Goal: Transaction & Acquisition: Purchase product/service

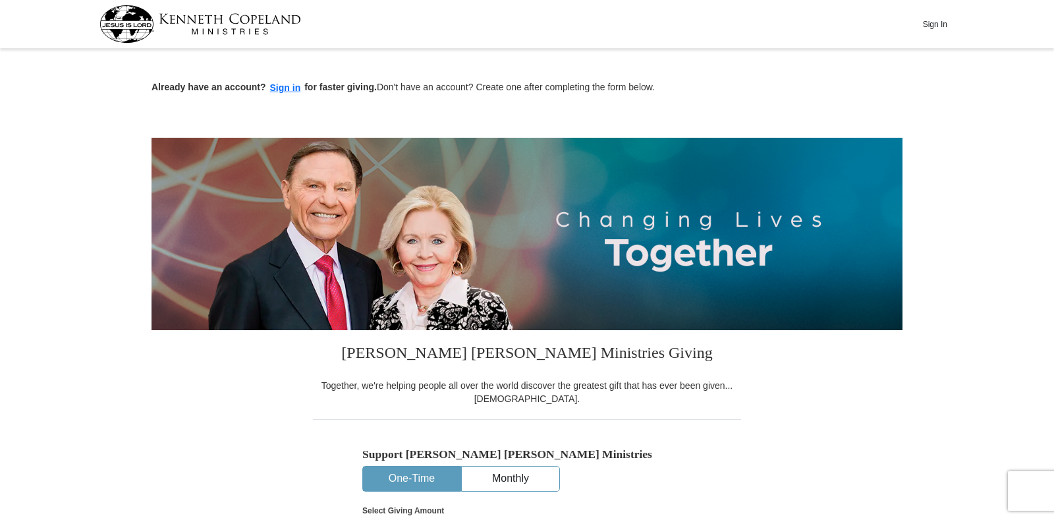
scroll to position [329, 0]
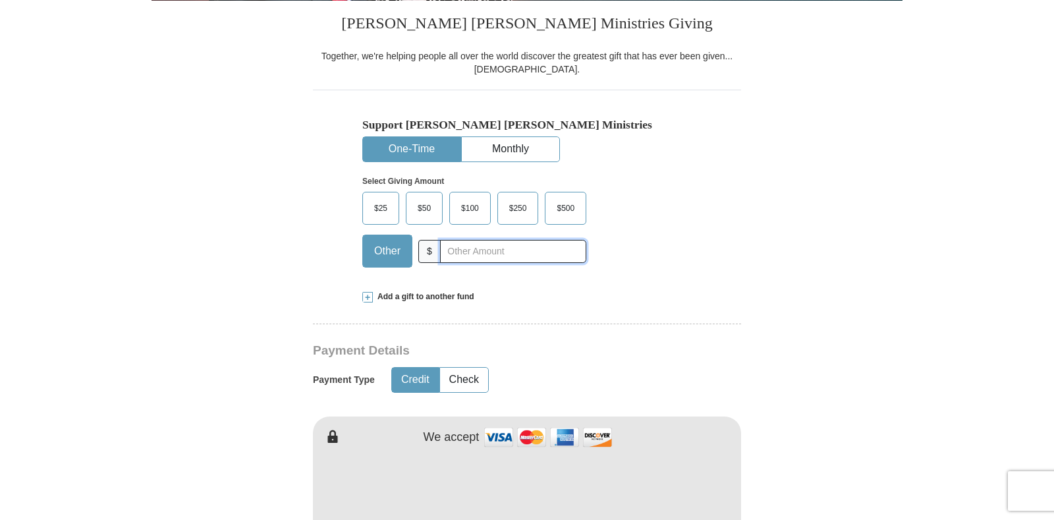
click at [463, 254] on input "text" at bounding box center [513, 251] width 146 height 23
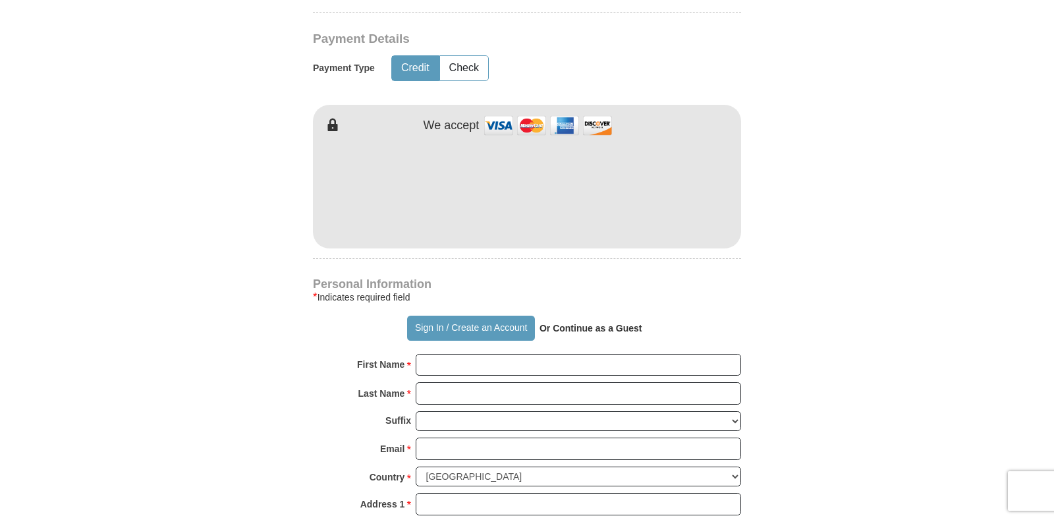
scroll to position [659, 0]
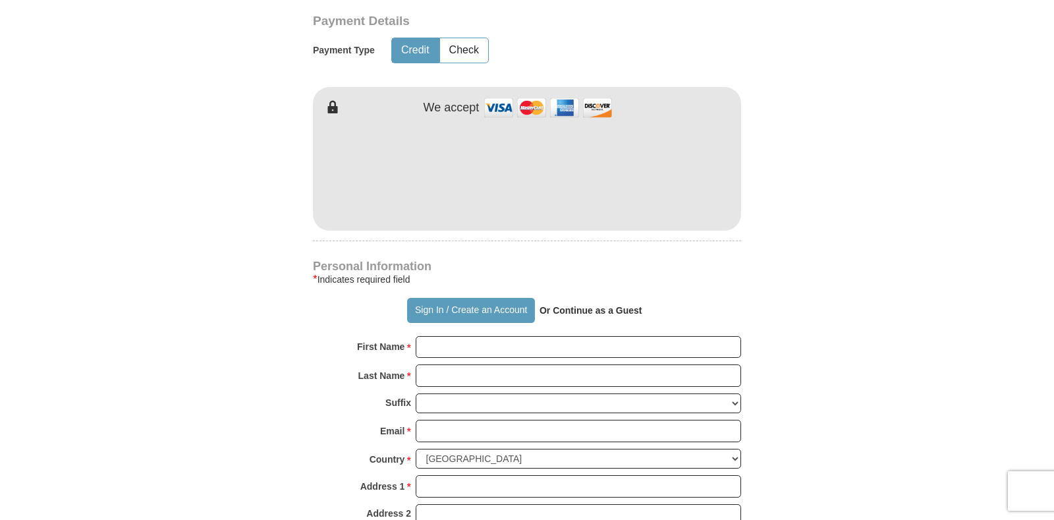
type input "40"
click at [573, 310] on strong "Or Continue as a Guest" at bounding box center [591, 310] width 103 height 11
click at [493, 347] on input "First Name *" at bounding box center [578, 347] width 325 height 22
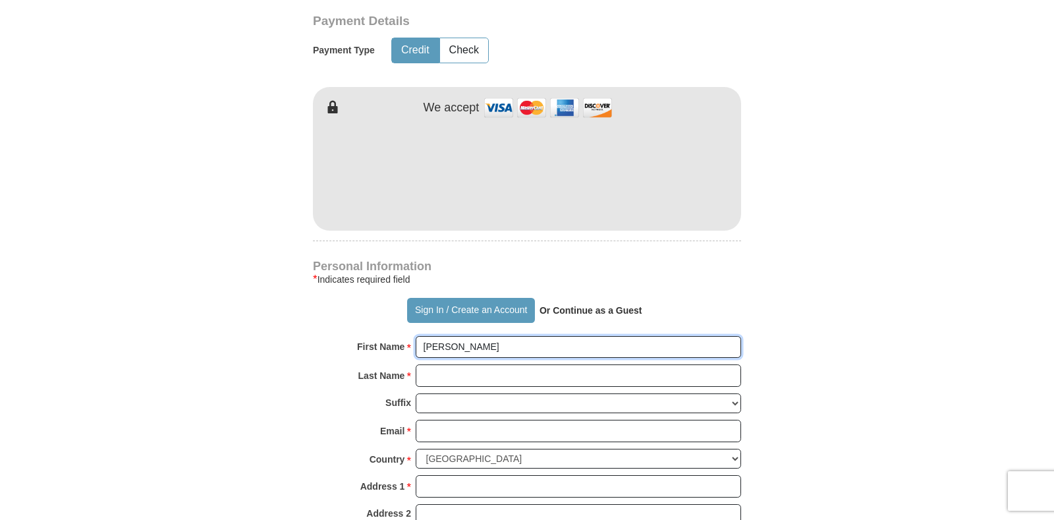
type input "[PERSON_NAME]"
click at [476, 382] on input "Last Name *" at bounding box center [578, 375] width 325 height 22
type input "[PERSON_NAME]"
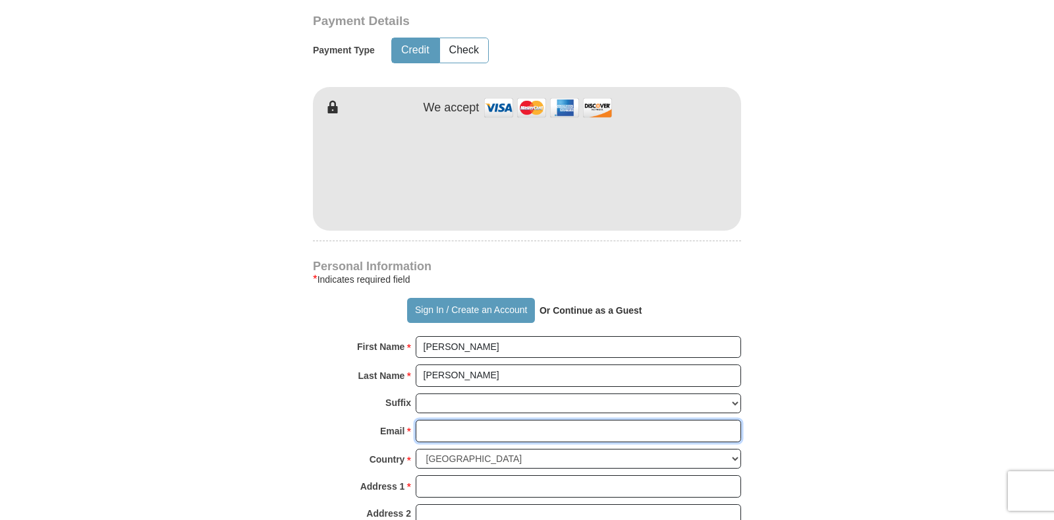
click at [474, 428] on input "Email *" at bounding box center [578, 431] width 325 height 22
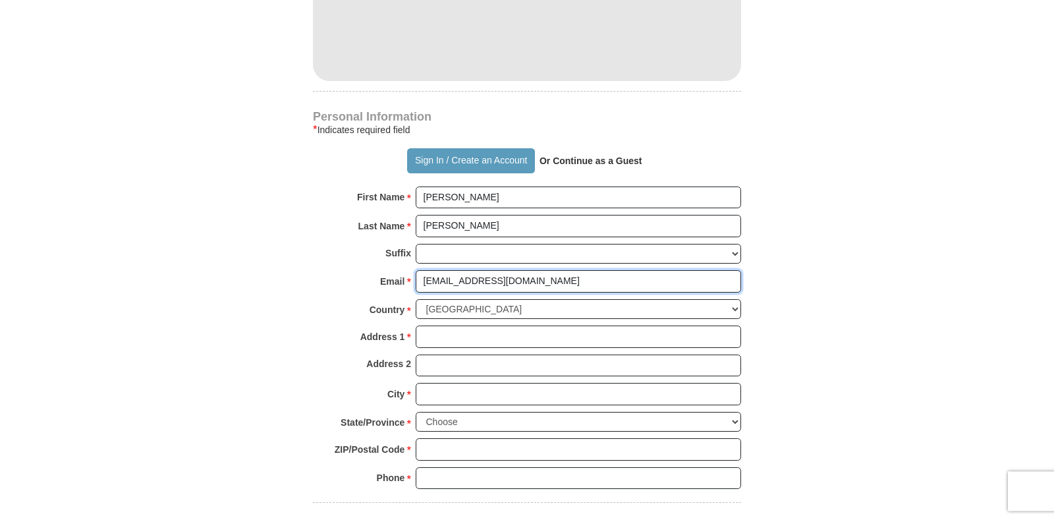
scroll to position [824, 0]
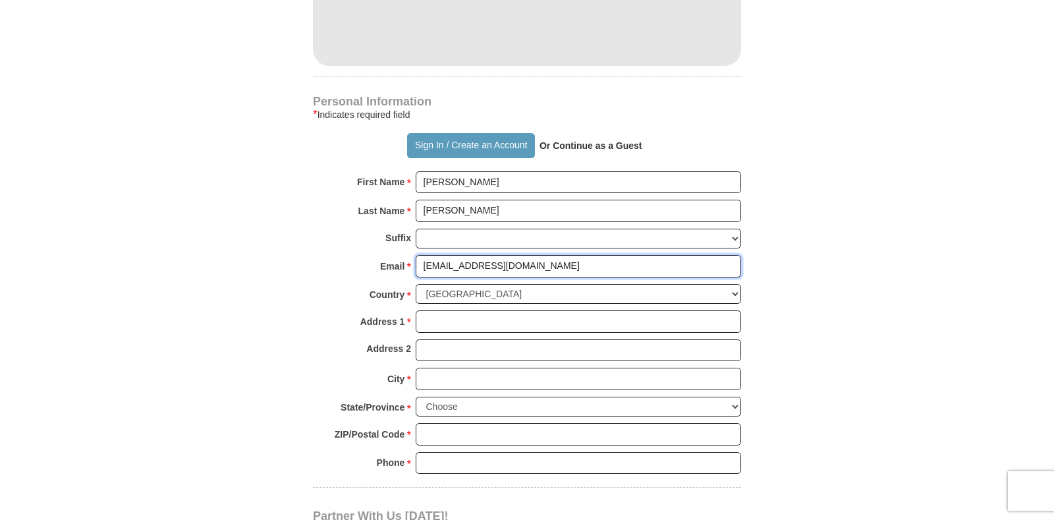
type input "[EMAIL_ADDRESS][DOMAIN_NAME]"
click at [457, 328] on input "Address 1 *" at bounding box center [578, 321] width 325 height 22
type input "[STREET_ADDRESS]"
click at [476, 371] on input "City *" at bounding box center [578, 379] width 325 height 22
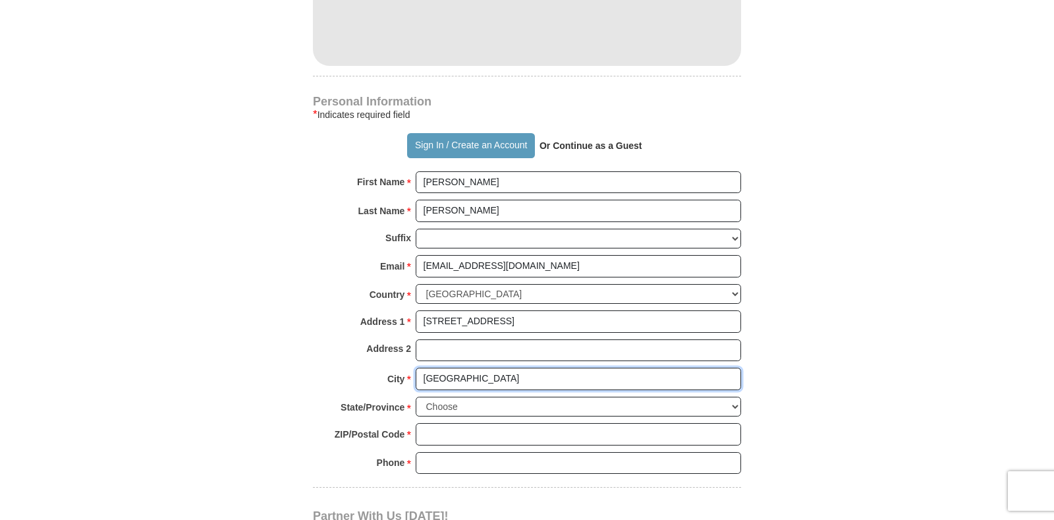
type input "[GEOGRAPHIC_DATA]"
click at [416, 397] on select "Choose [US_STATE] [US_STATE] [US_STATE] [US_STATE] [US_STATE] Armed Forces Amer…" at bounding box center [578, 407] width 325 height 20
select select "FL"
click option "[US_STATE]" at bounding box center [0, 0] width 0 height 0
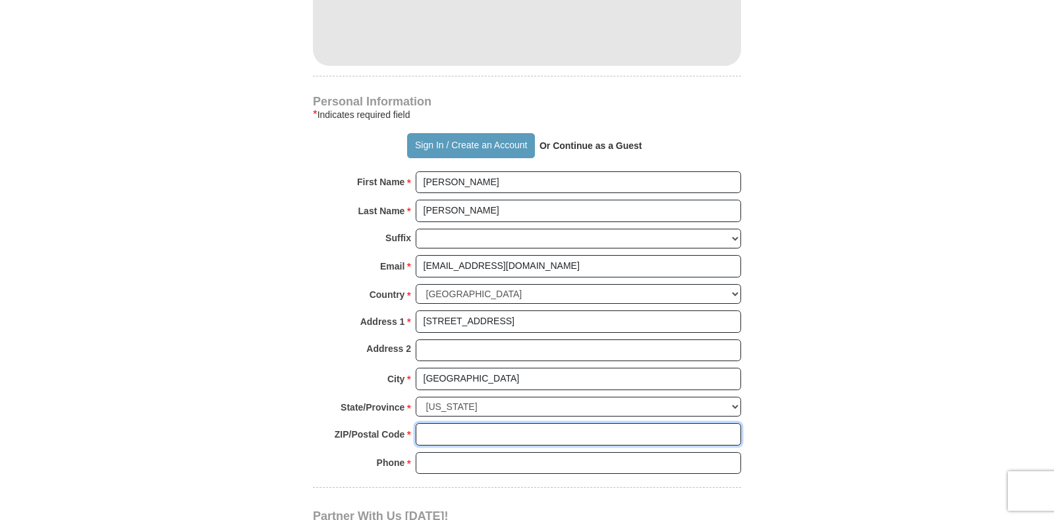
click at [427, 427] on input "ZIP/Postal Code *" at bounding box center [578, 434] width 325 height 22
type input "32258"
click at [424, 453] on input "Phone * *" at bounding box center [578, 463] width 325 height 22
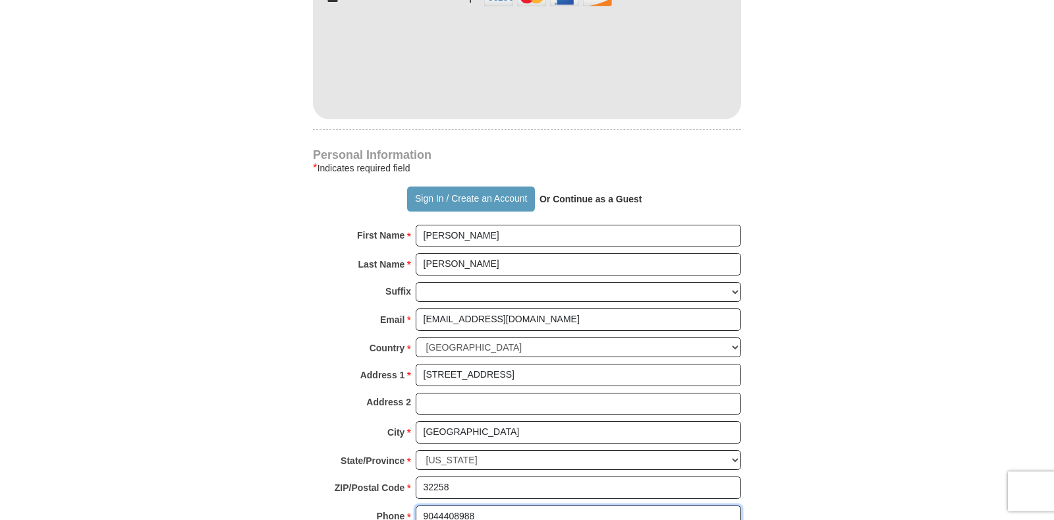
scroll to position [741, 0]
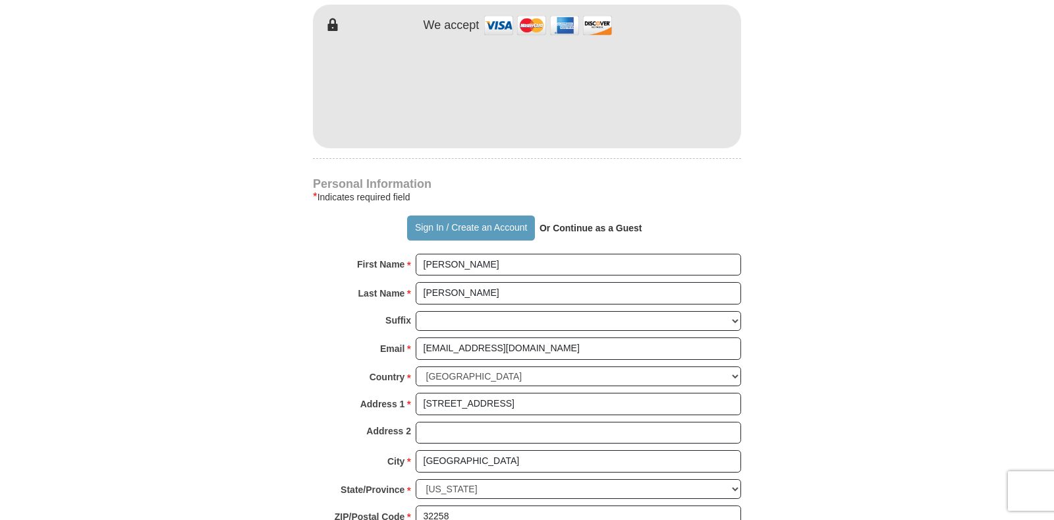
type input "9044408988"
click at [595, 232] on strong "Or Continue as a Guest" at bounding box center [591, 228] width 103 height 11
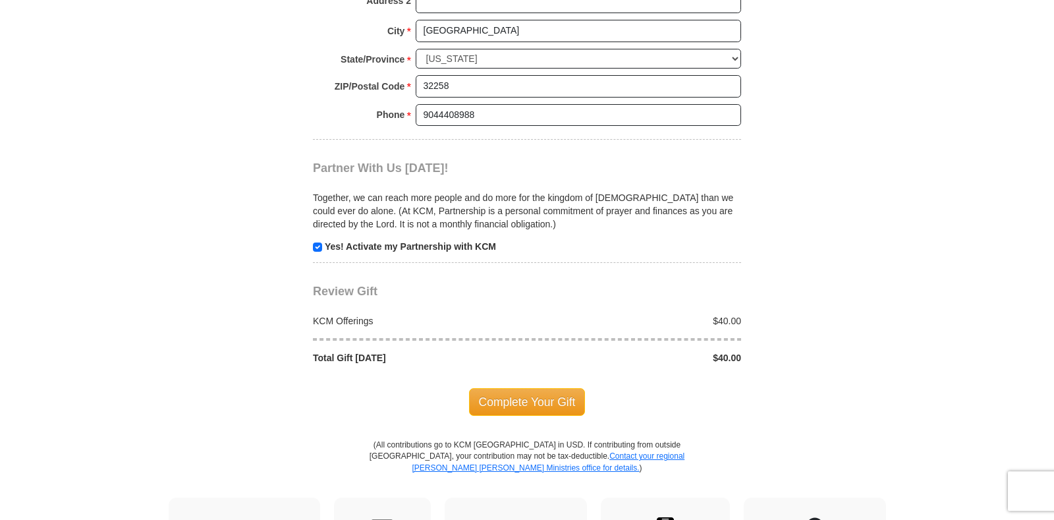
scroll to position [1235, 0]
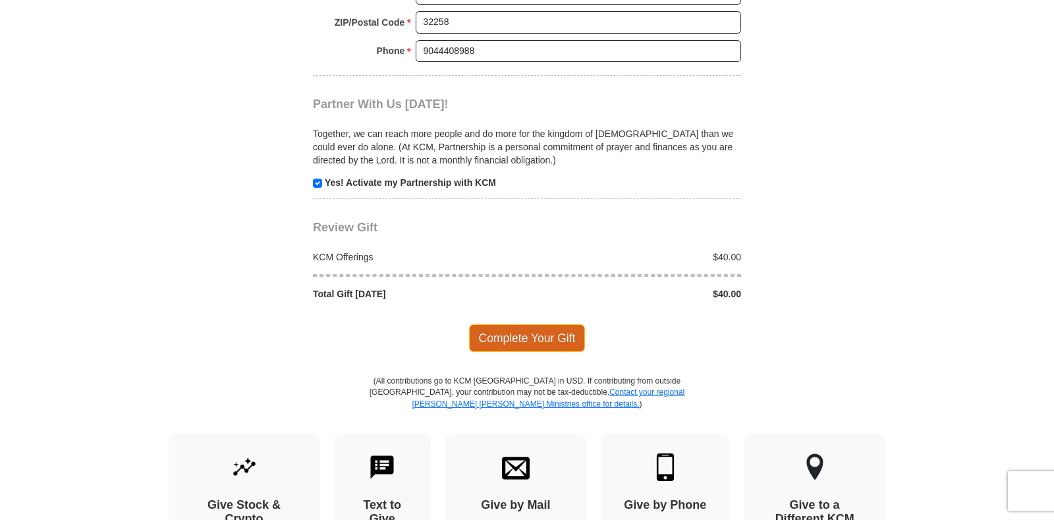
click at [559, 333] on span "Complete Your Gift" at bounding box center [527, 338] width 117 height 28
